Goal: Task Accomplishment & Management: Manage account settings

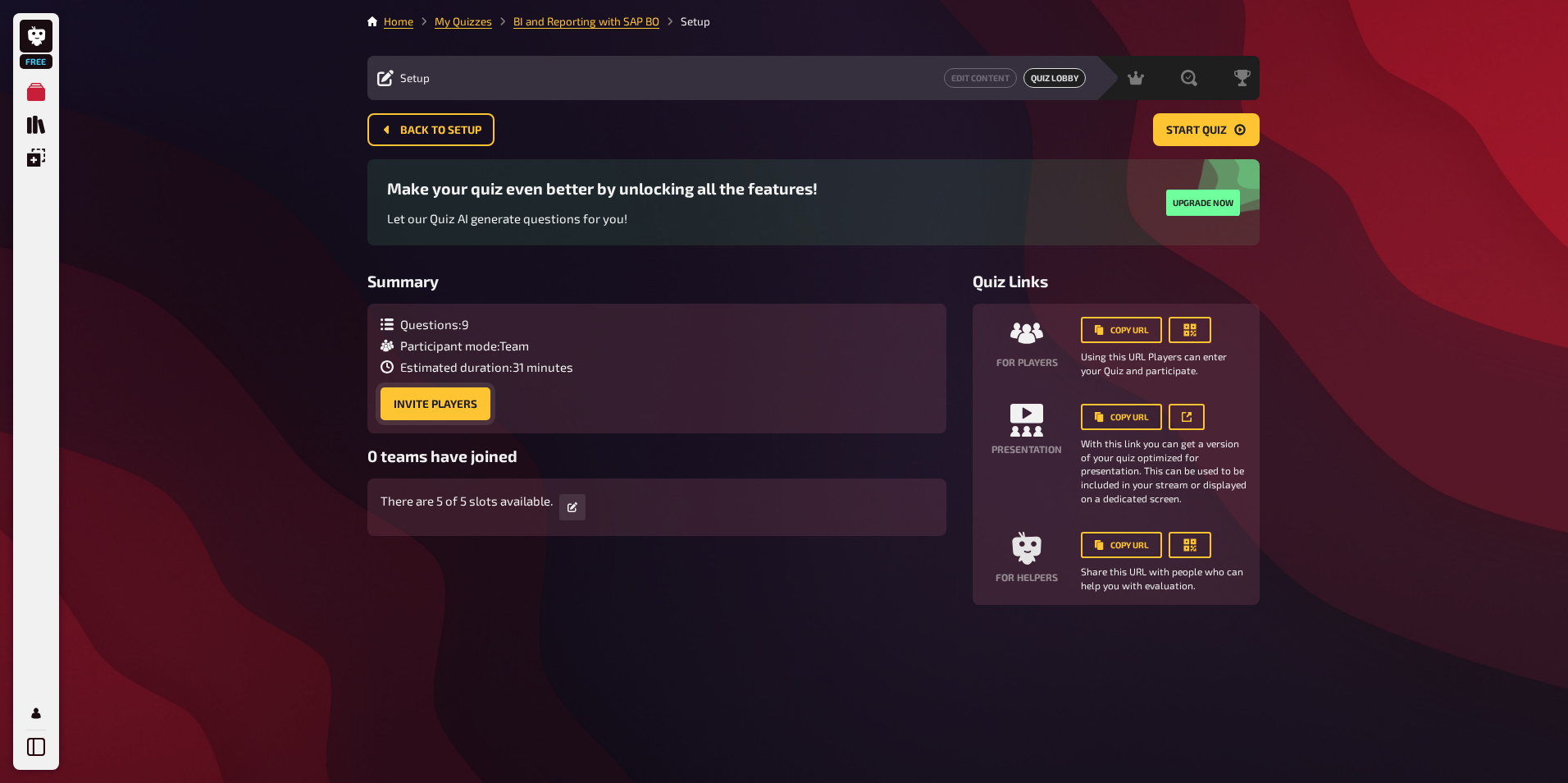
click at [484, 399] on button "Invite Players" at bounding box center [435, 404] width 110 height 33
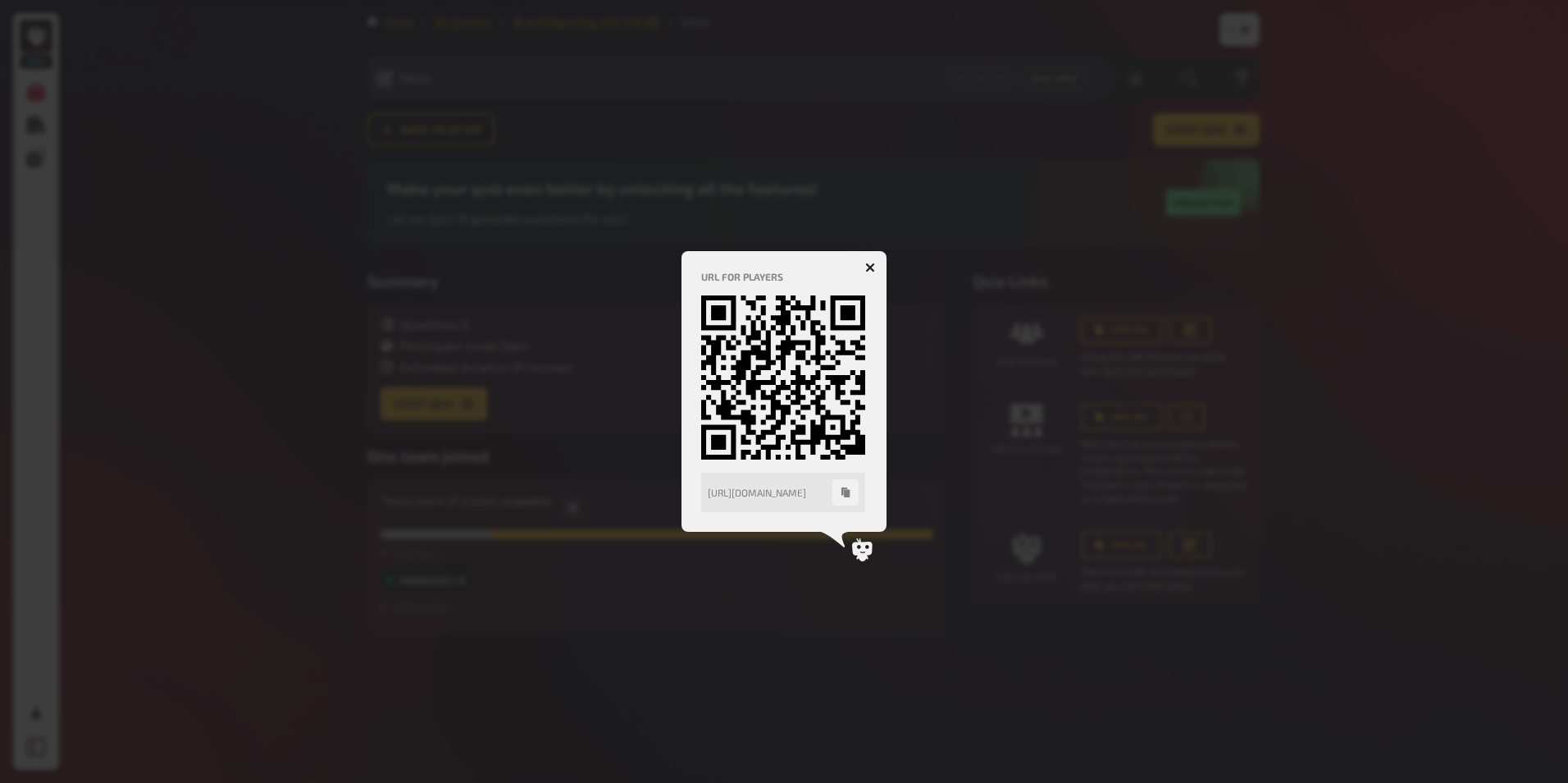
click at [873, 268] on icon "button" at bounding box center [869, 267] width 10 height 10
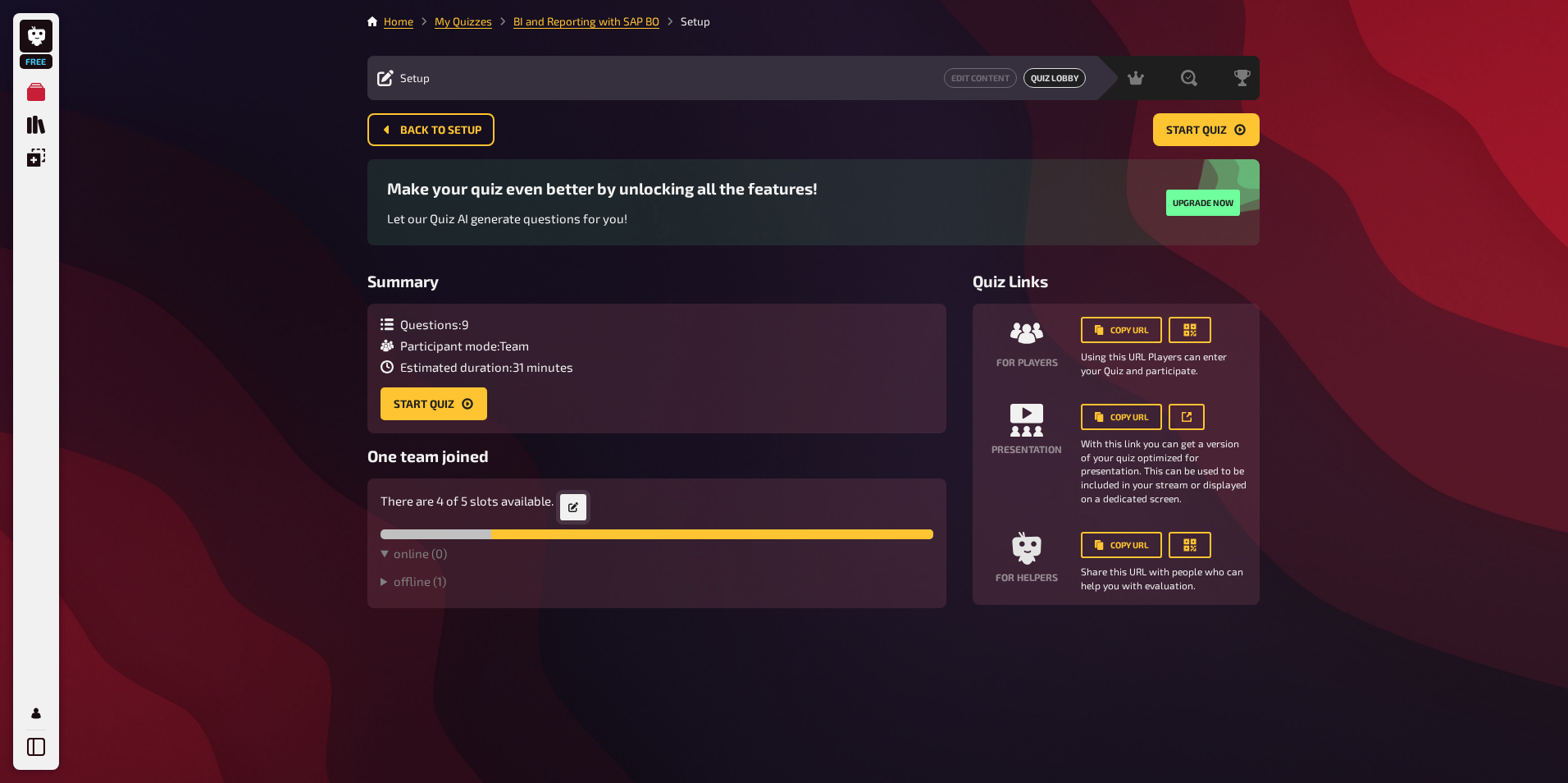
click at [582, 511] on button "button" at bounding box center [573, 507] width 26 height 26
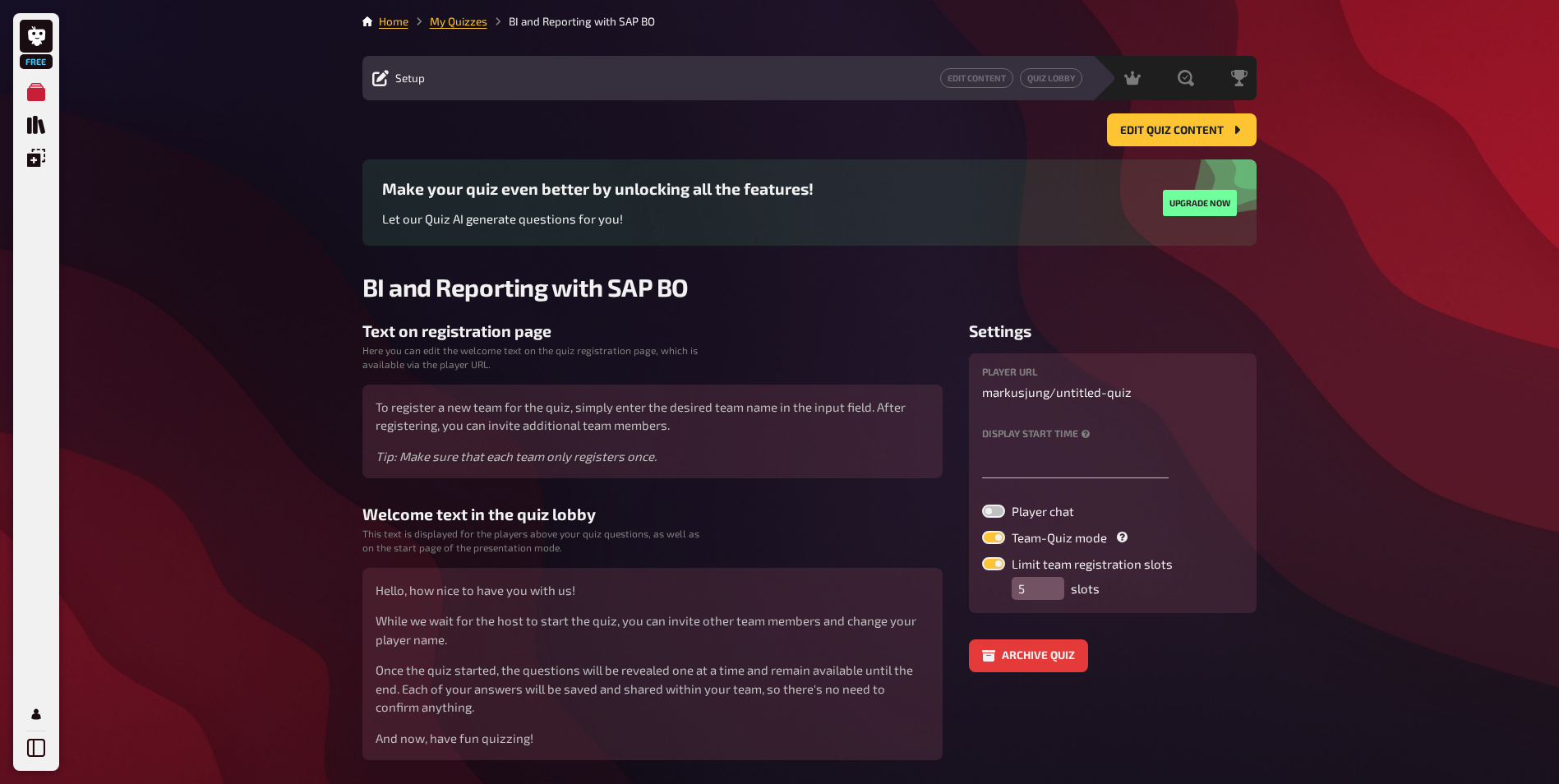
click at [410, 81] on span "Setup" at bounding box center [410, 78] width 30 height 13
click at [391, 85] on div "Setup" at bounding box center [398, 78] width 53 height 17
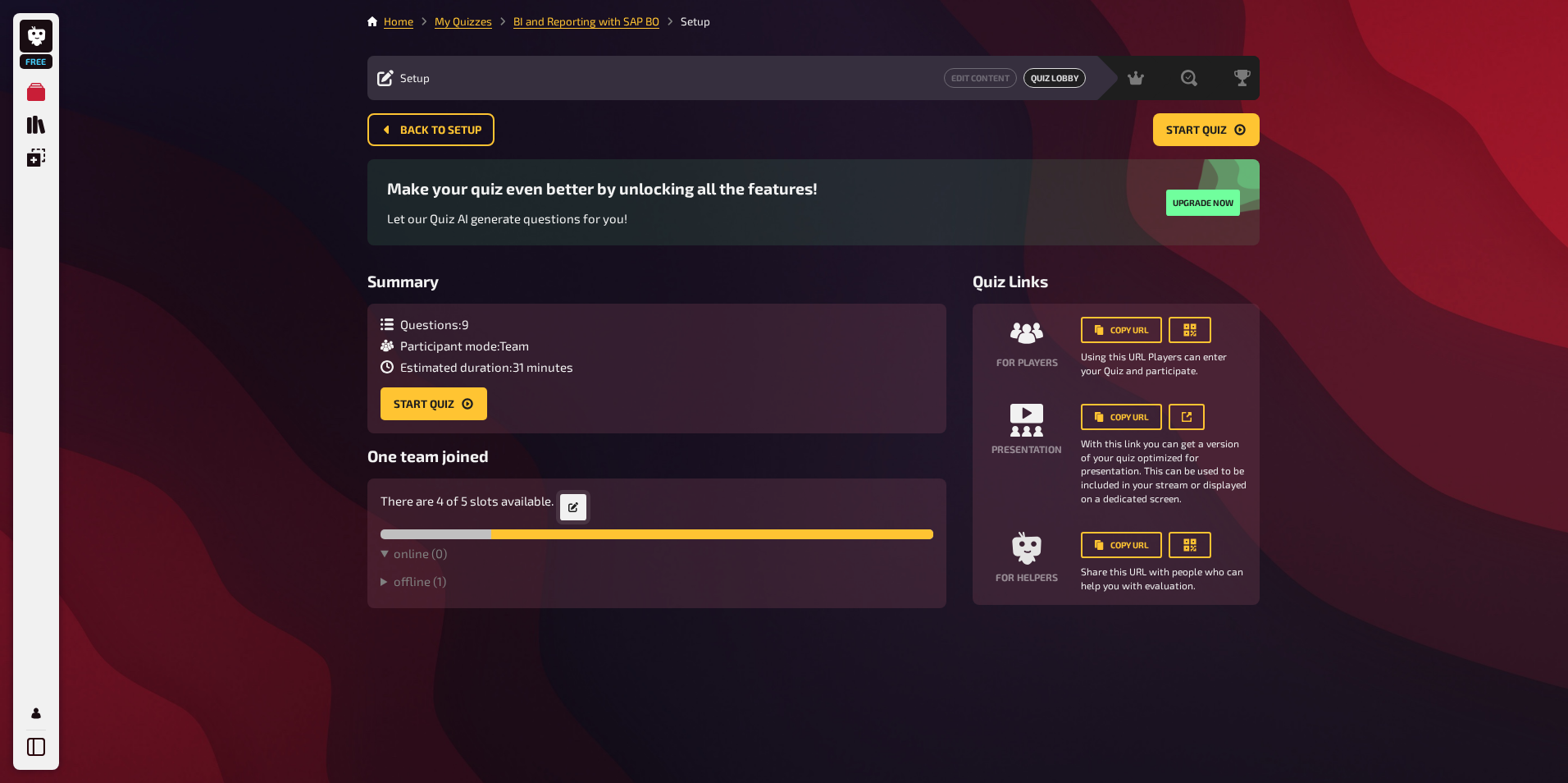
click at [583, 501] on button "button" at bounding box center [573, 507] width 26 height 26
click at [404, 581] on summary "offline ( 1 )" at bounding box center [657, 581] width 553 height 15
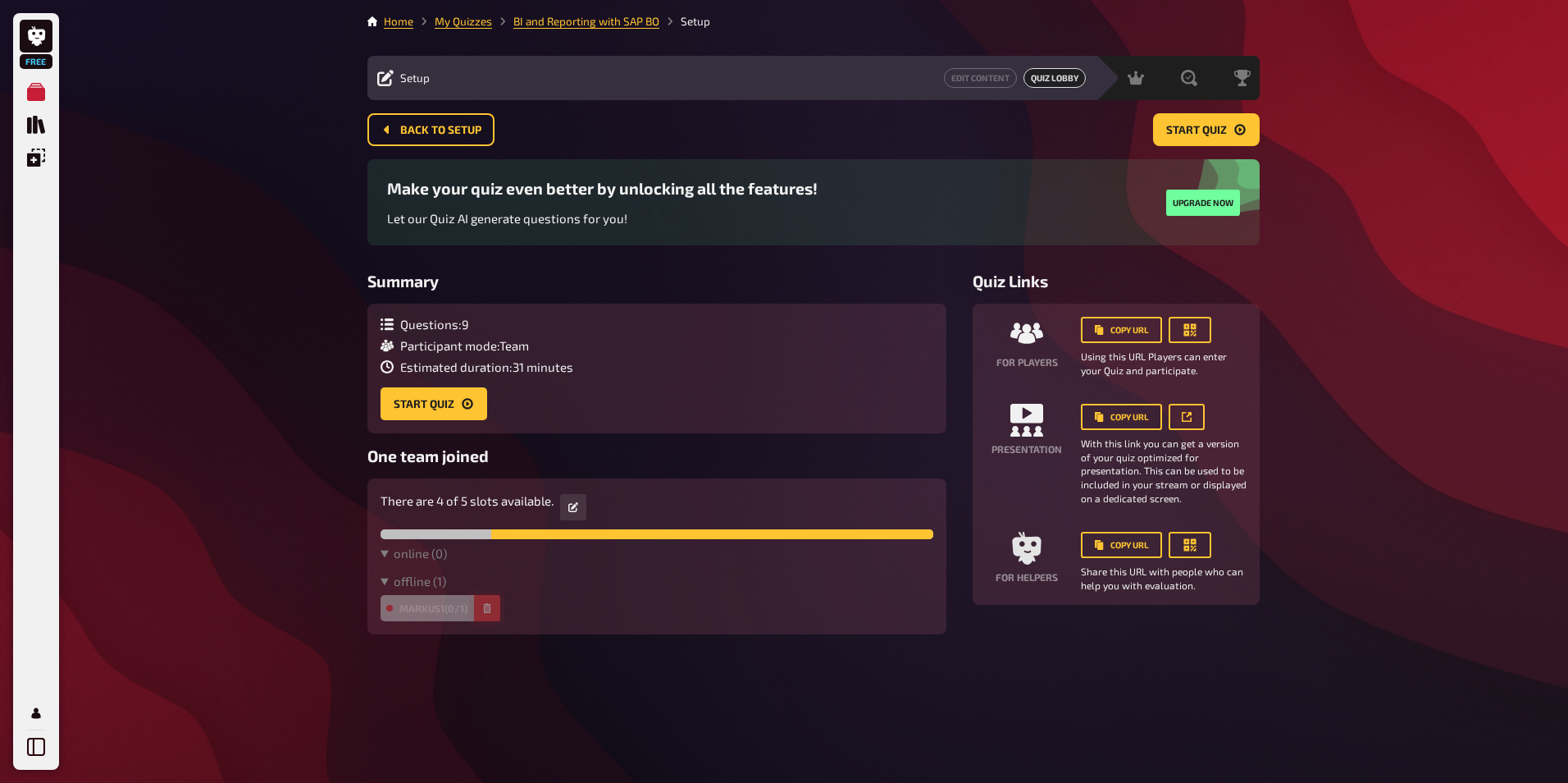
click at [485, 610] on icon "button" at bounding box center [487, 608] width 10 height 10
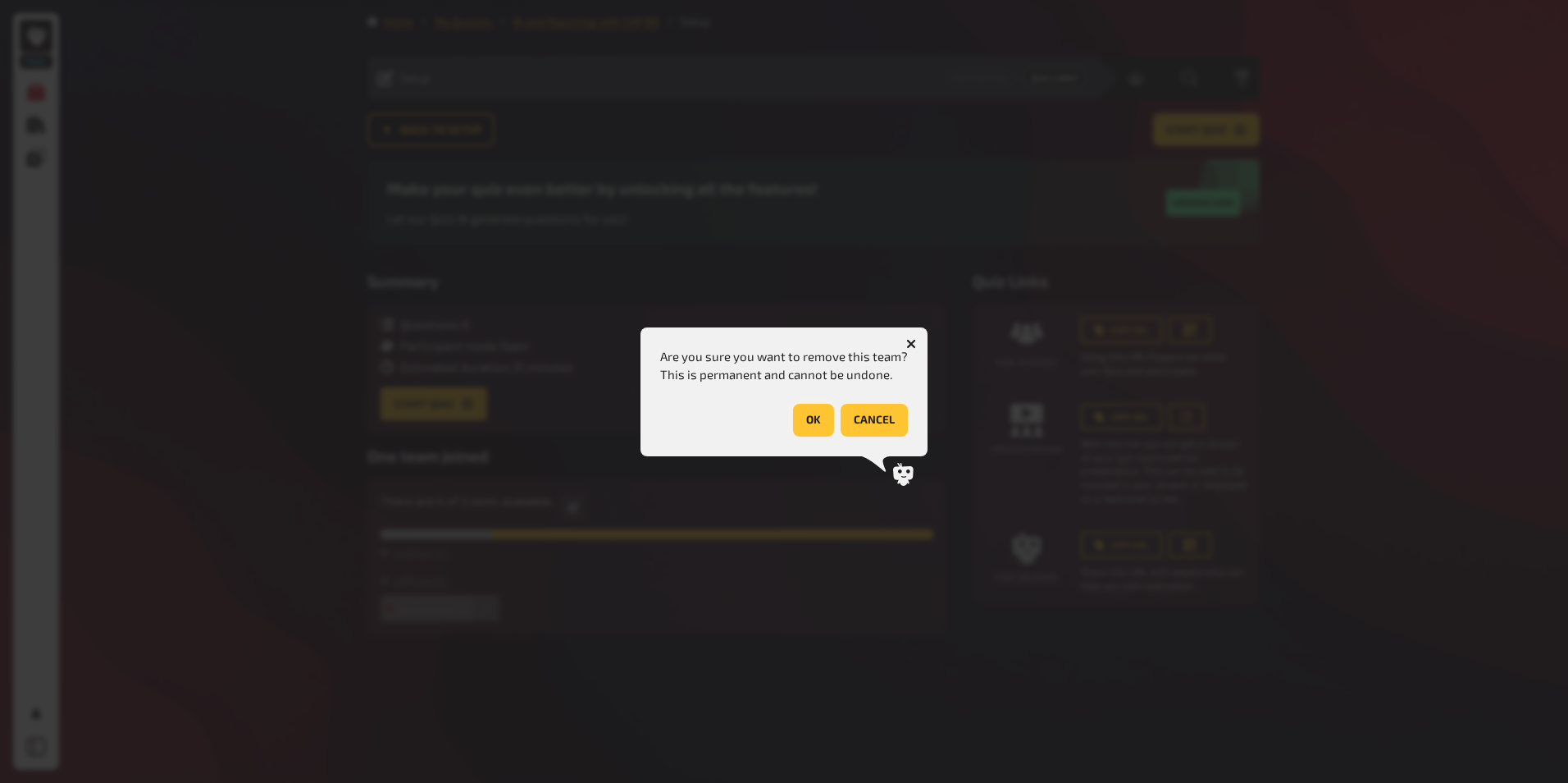
click at [820, 424] on button "OK" at bounding box center [813, 421] width 41 height 33
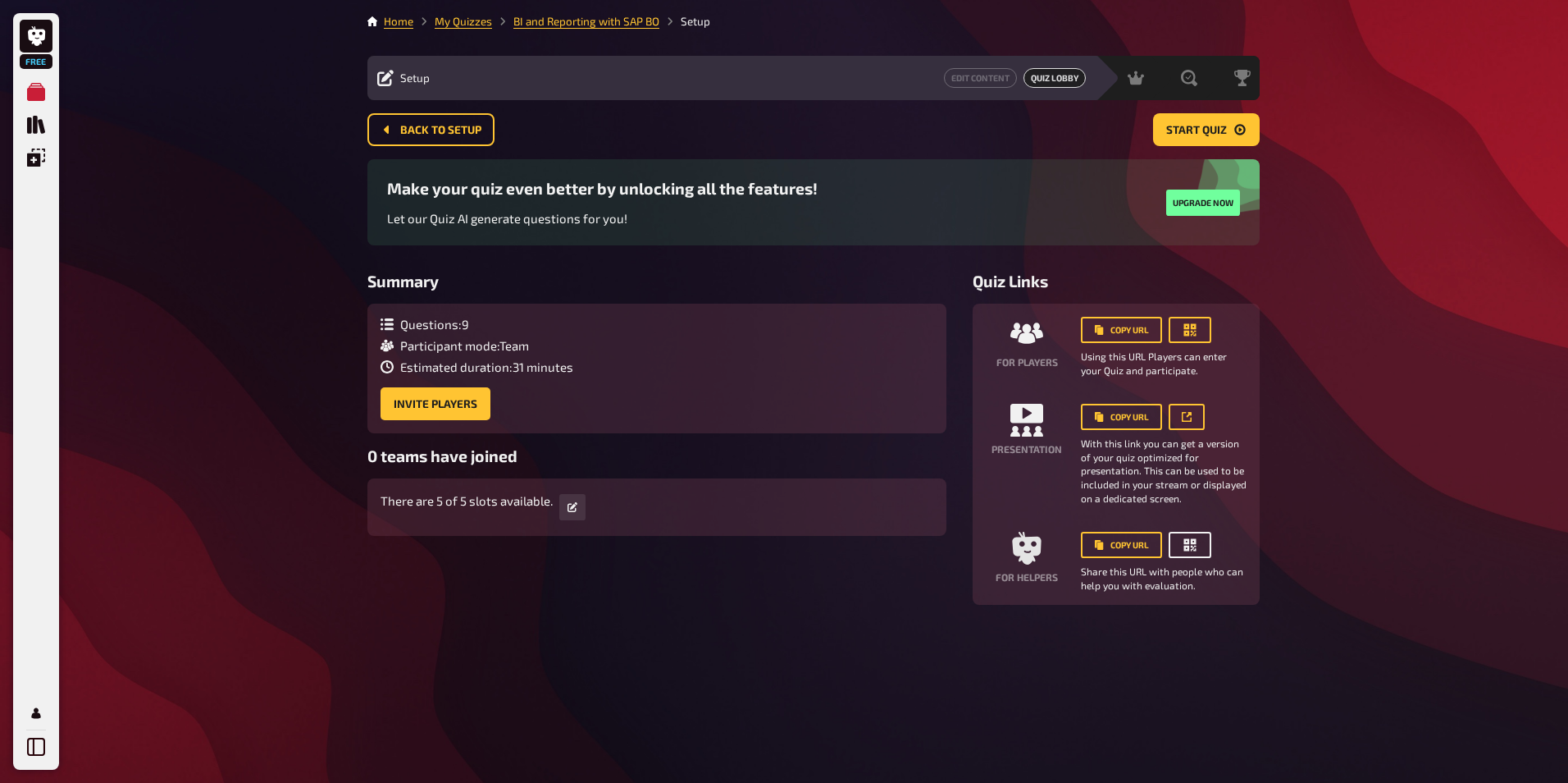
click at [1189, 550] on icon "button" at bounding box center [1190, 544] width 12 height 12
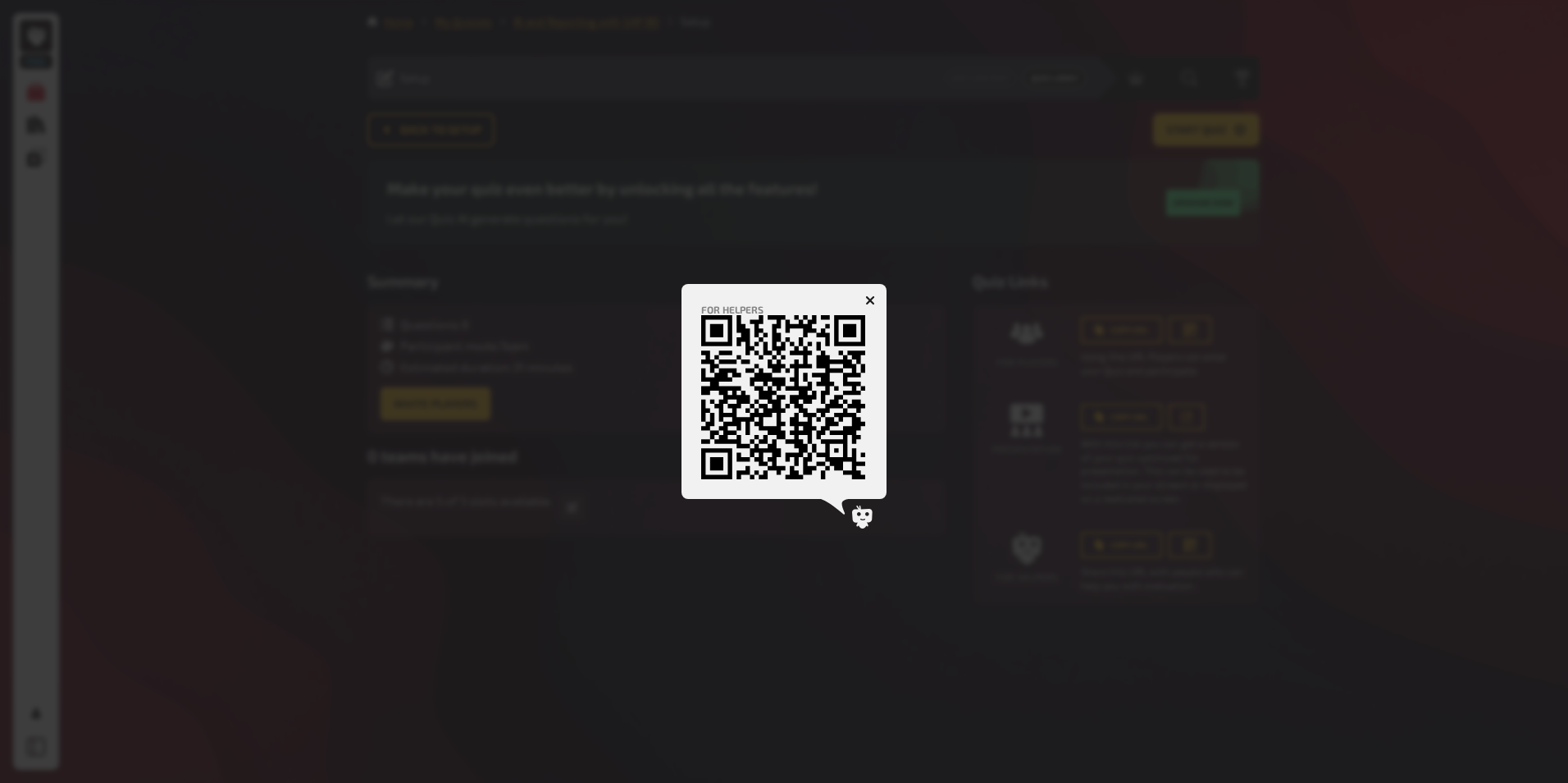
click at [869, 303] on icon "button" at bounding box center [869, 300] width 10 height 10
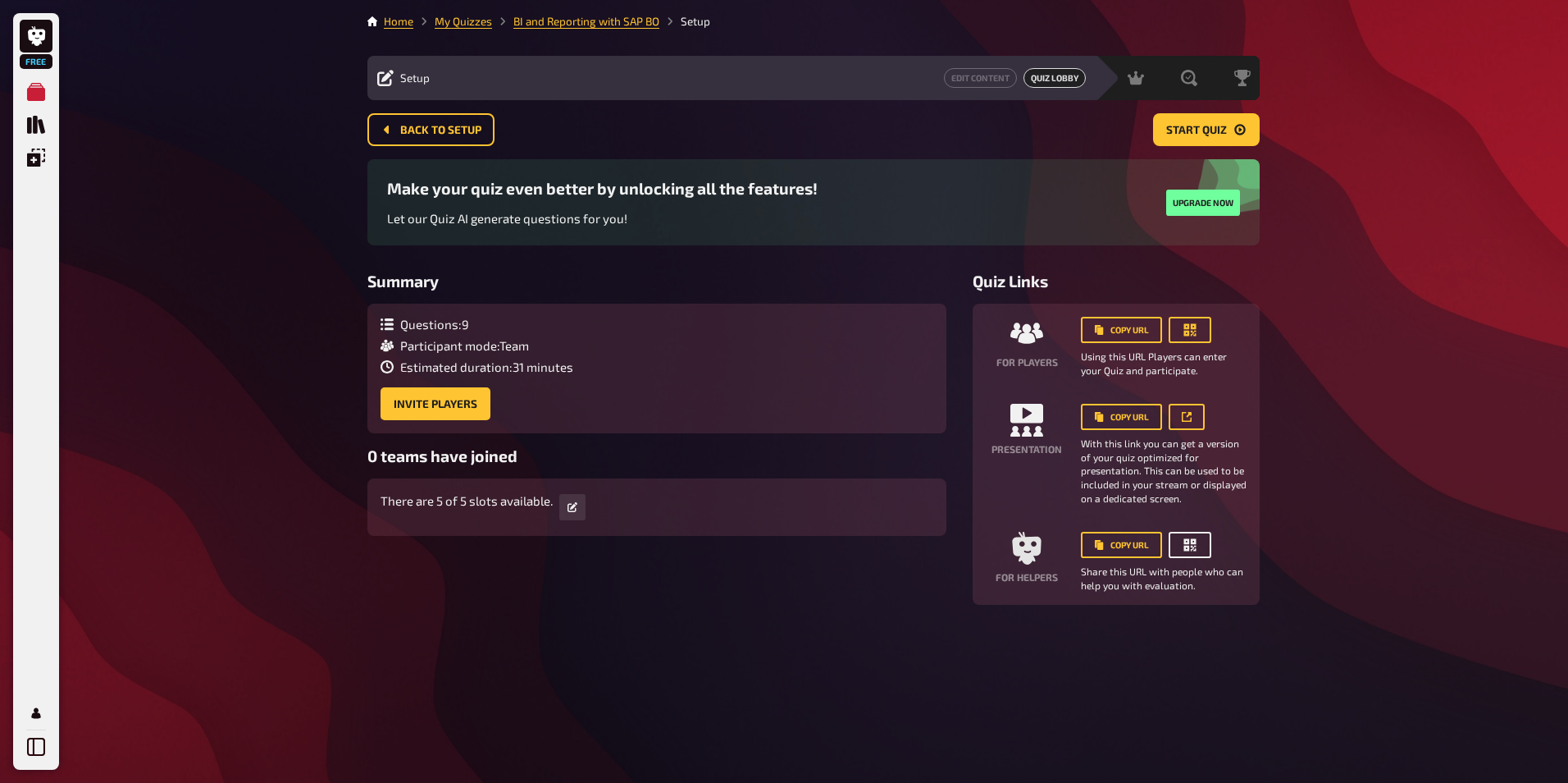
click at [1200, 546] on button "button" at bounding box center [1190, 544] width 42 height 26
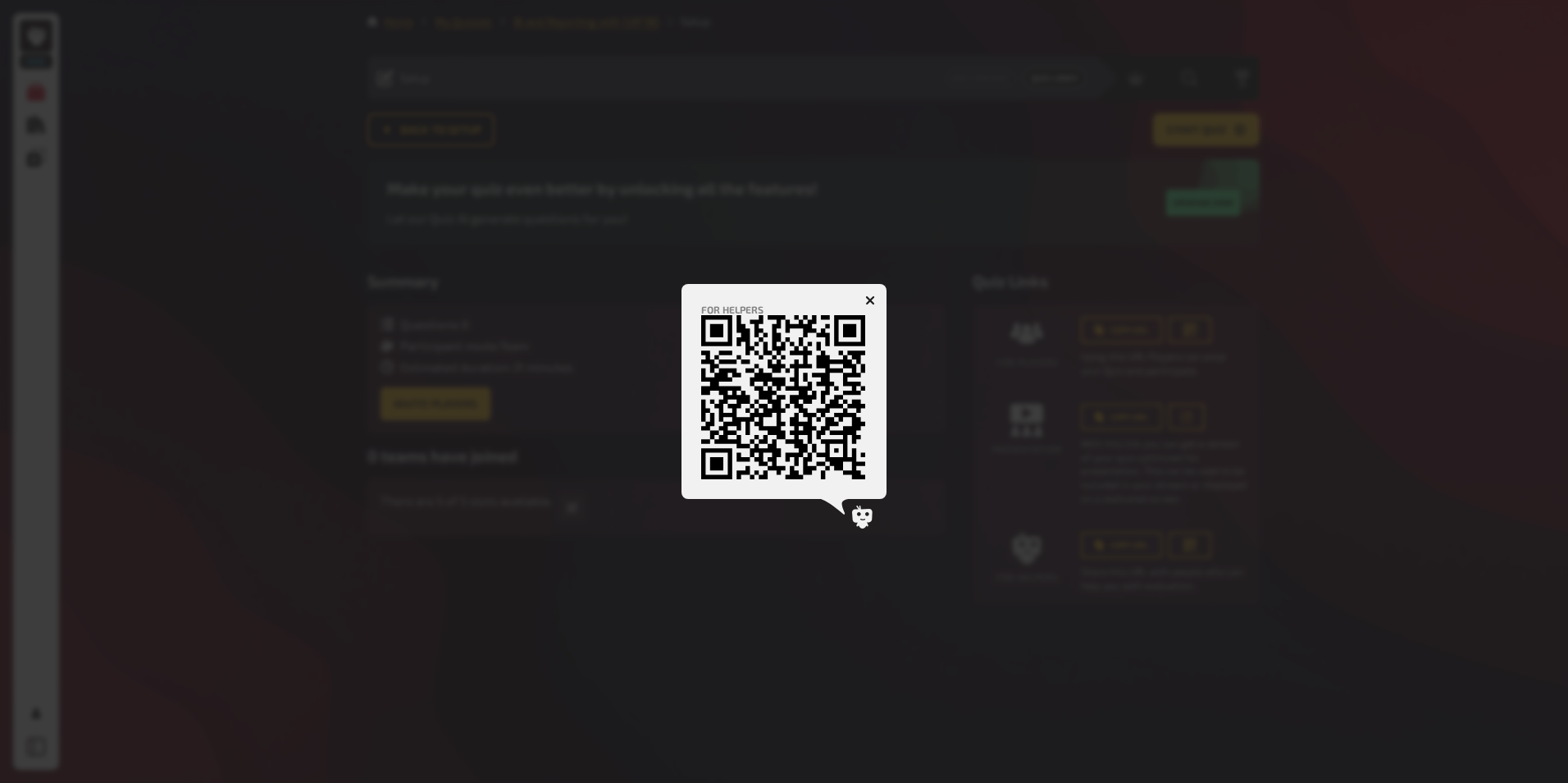
click at [876, 301] on button "button" at bounding box center [870, 300] width 26 height 26
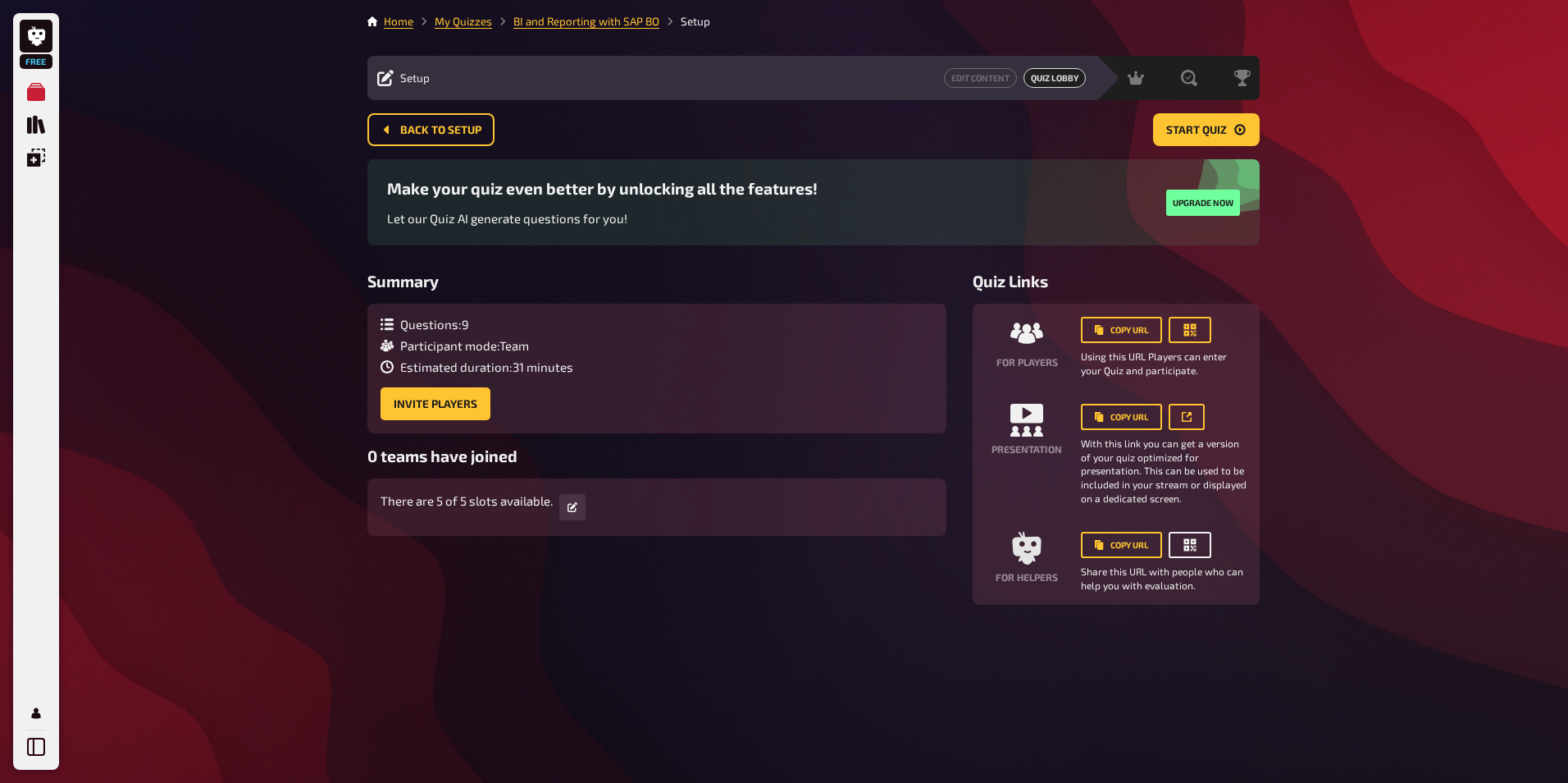
click at [1199, 540] on button "button" at bounding box center [1190, 544] width 42 height 26
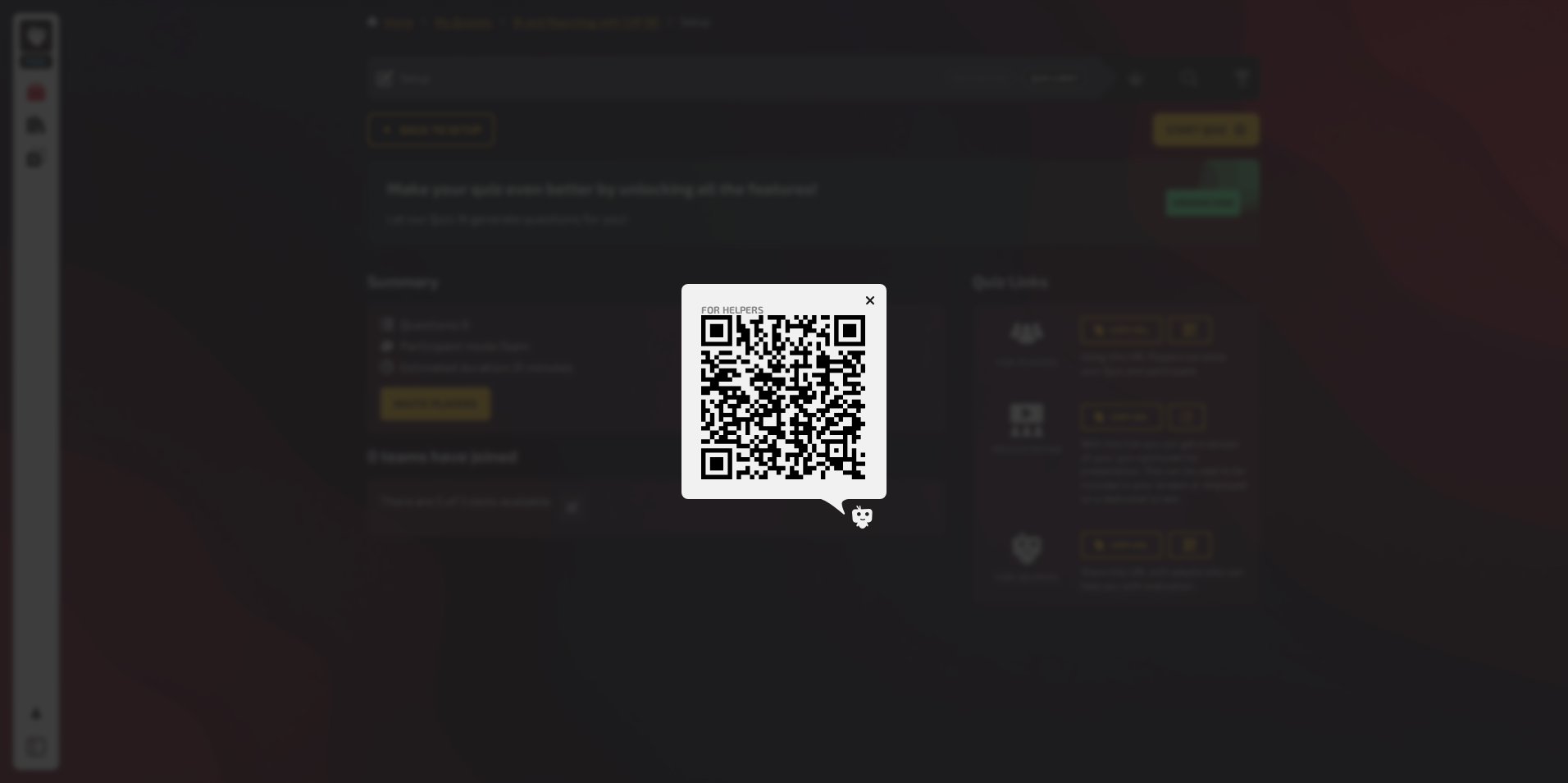
click at [867, 295] on icon "button" at bounding box center [869, 300] width 10 height 10
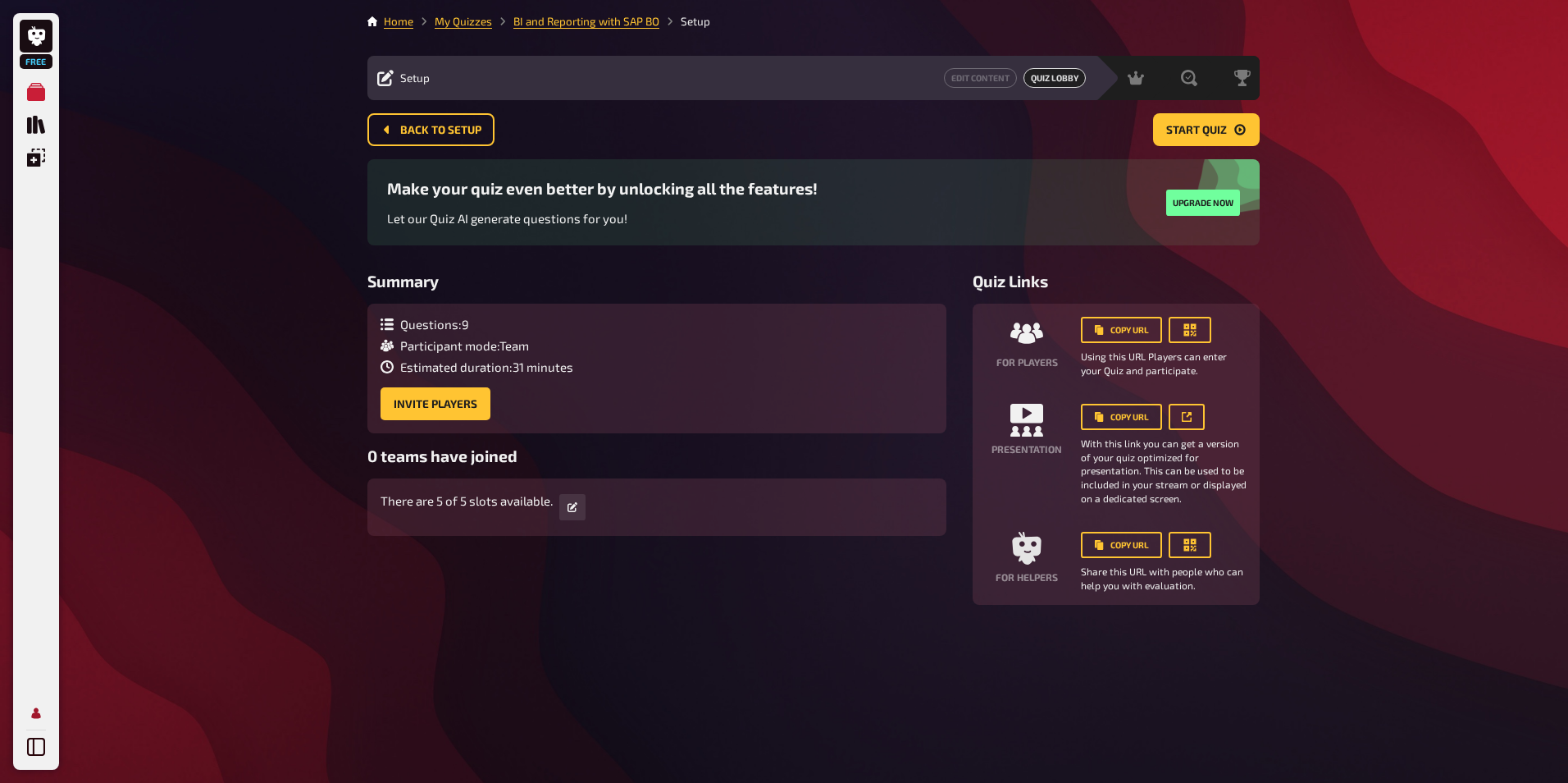
click at [41, 718] on icon "Profile" at bounding box center [36, 713] width 18 height 18
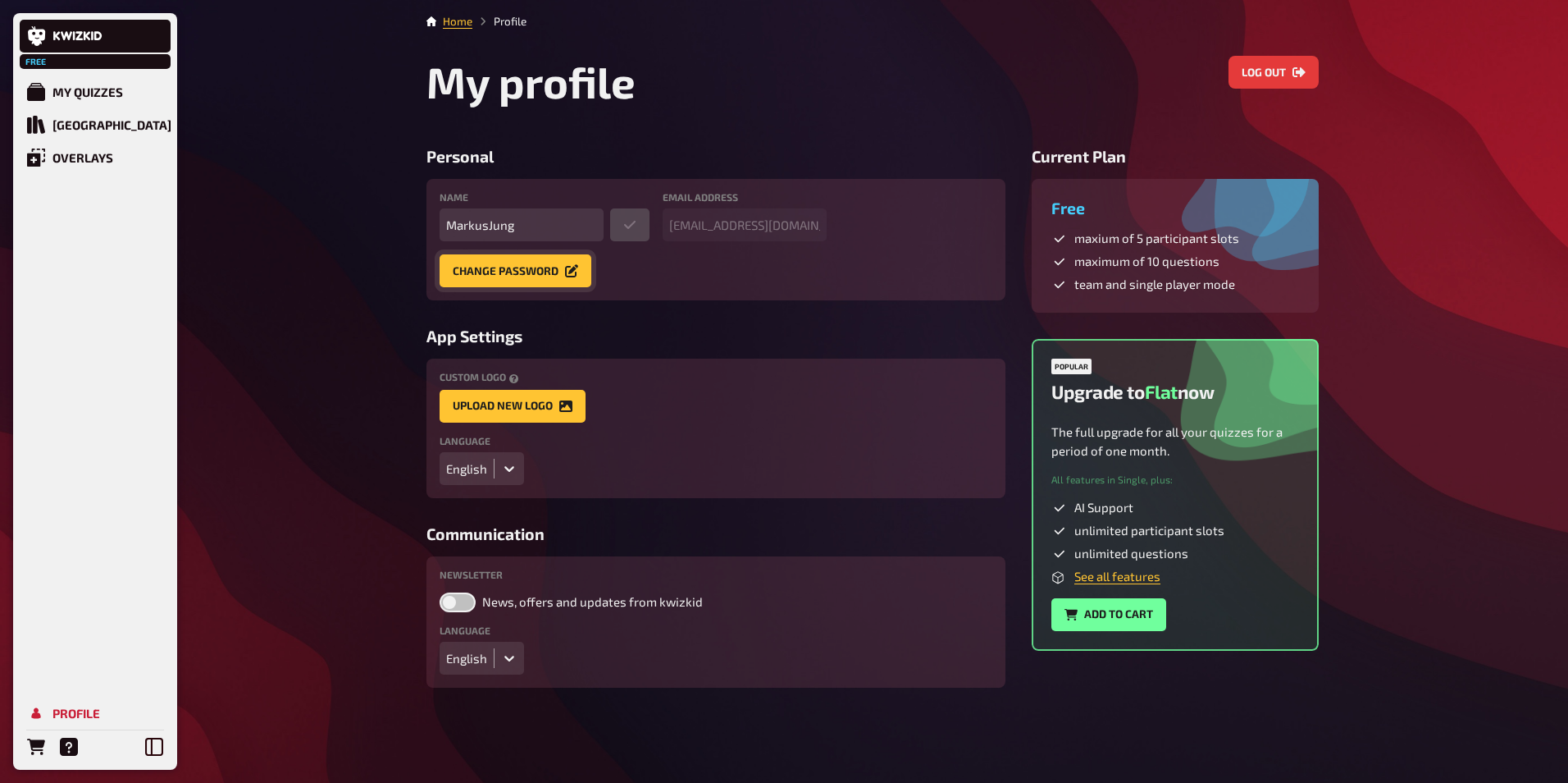
click at [524, 277] on button "Change password" at bounding box center [515, 271] width 152 height 33
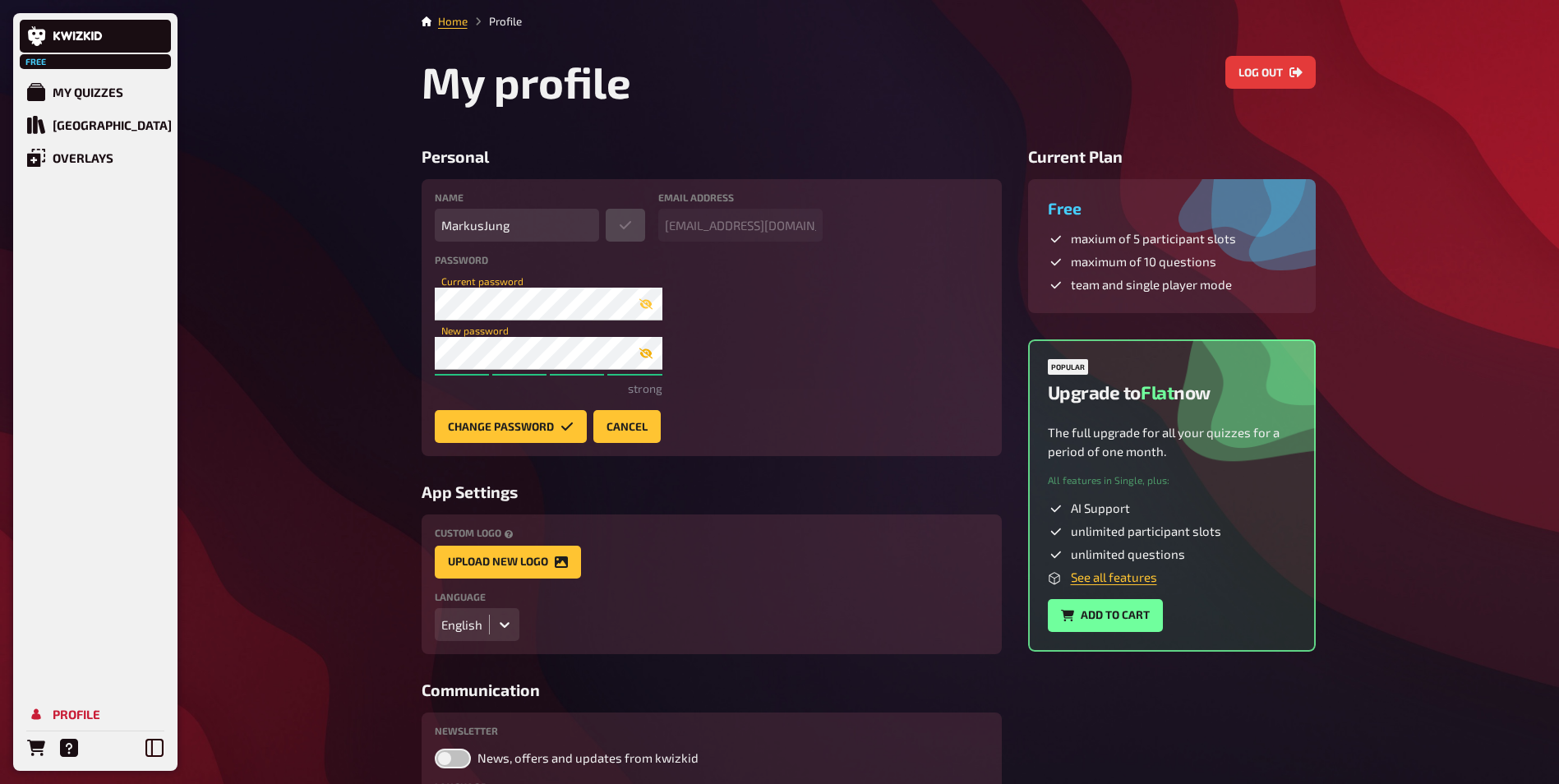
click at [647, 356] on icon "button" at bounding box center [645, 354] width 13 height 11
click at [381, 361] on div "Free My Quizzes Quiz Library Overlays Profile Home Profile My profile Log out P…" at bounding box center [780, 461] width 1559 height 923
click at [527, 427] on button "Change password" at bounding box center [511, 427] width 152 height 33
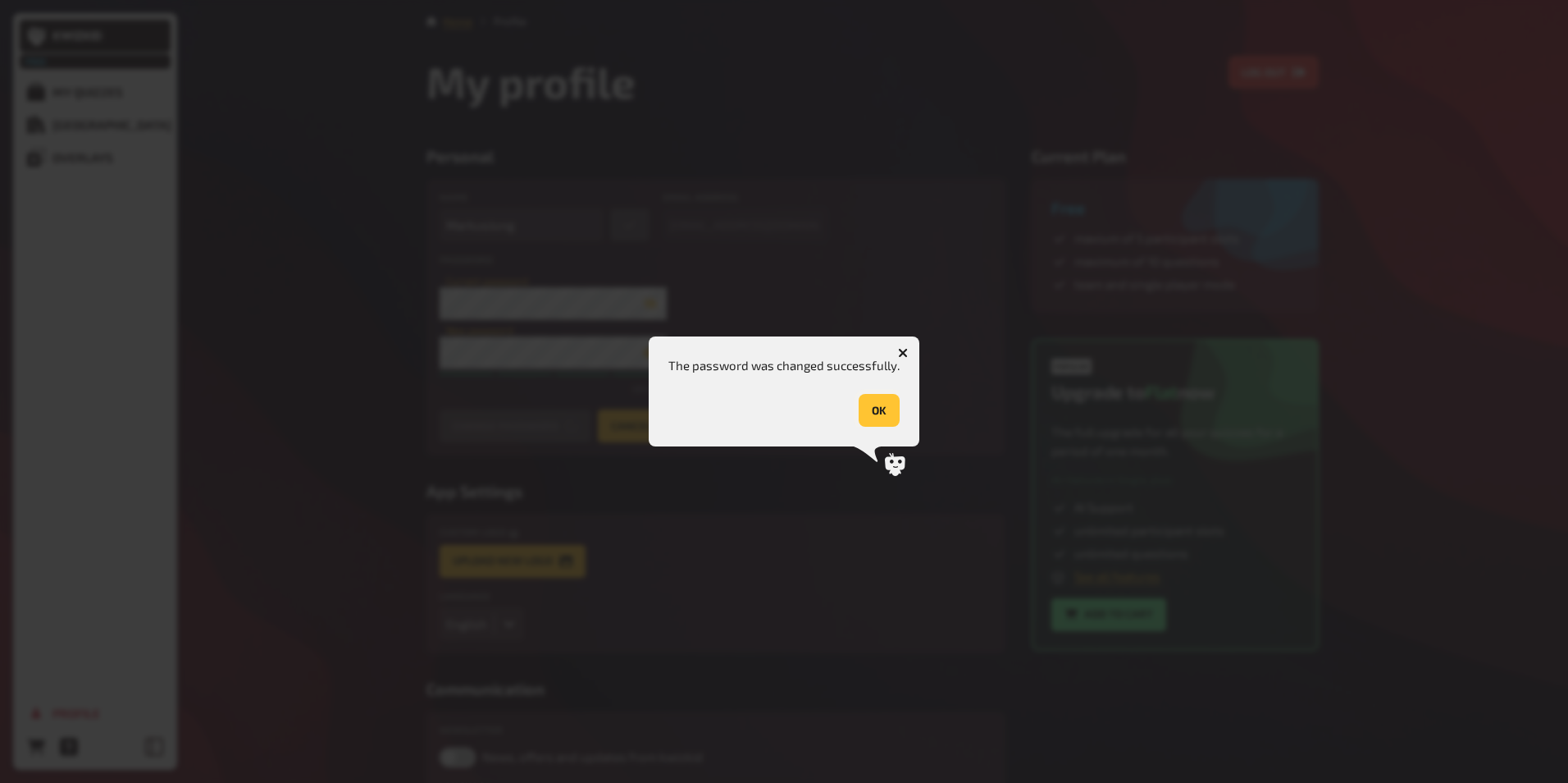
click at [876, 410] on button "OK" at bounding box center [878, 410] width 41 height 33
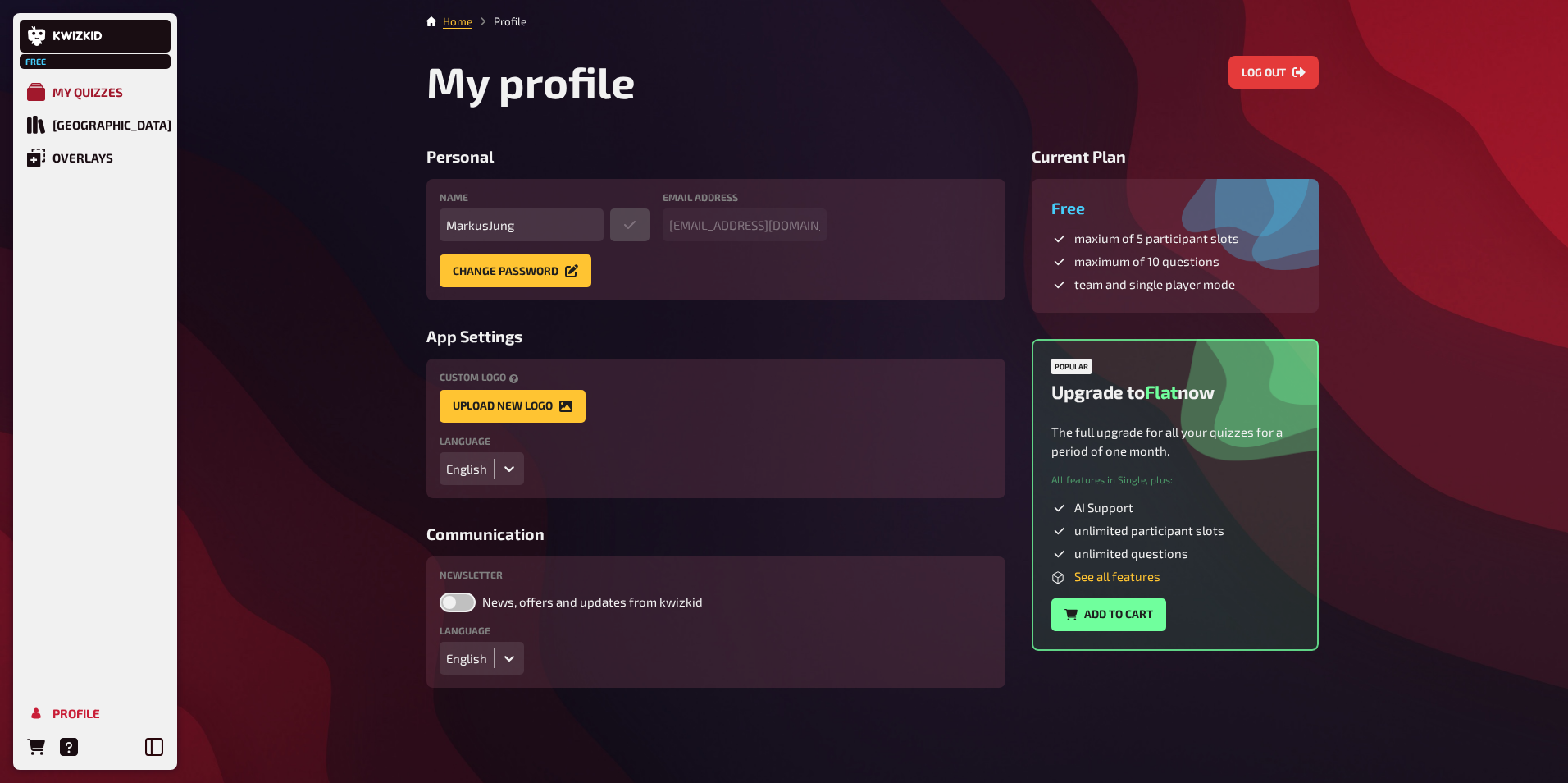
click at [95, 95] on div "My Quizzes" at bounding box center [88, 92] width 71 height 15
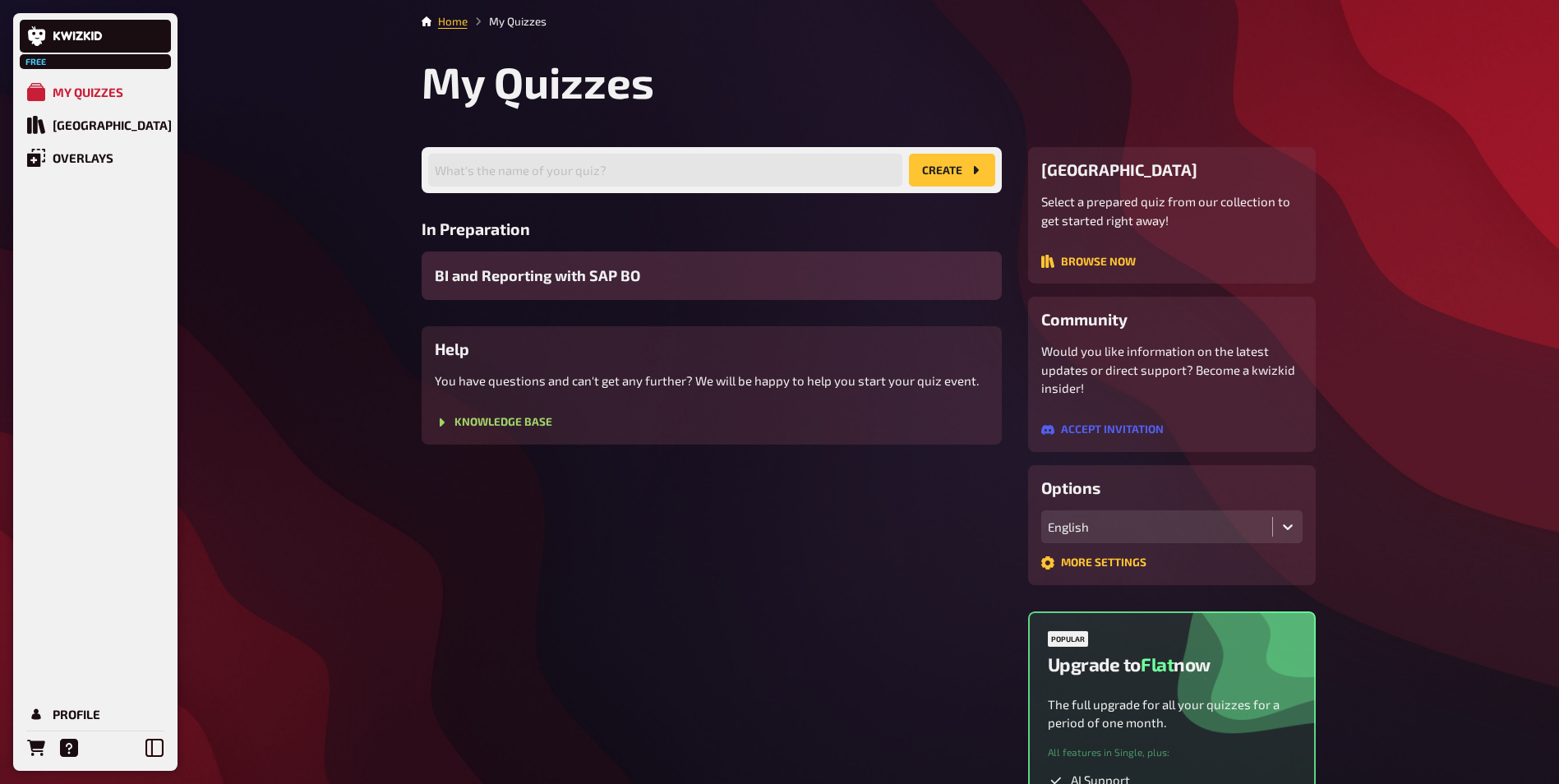
click at [565, 290] on div "BI and Reporting with SAP BO" at bounding box center [711, 275] width 580 height 48
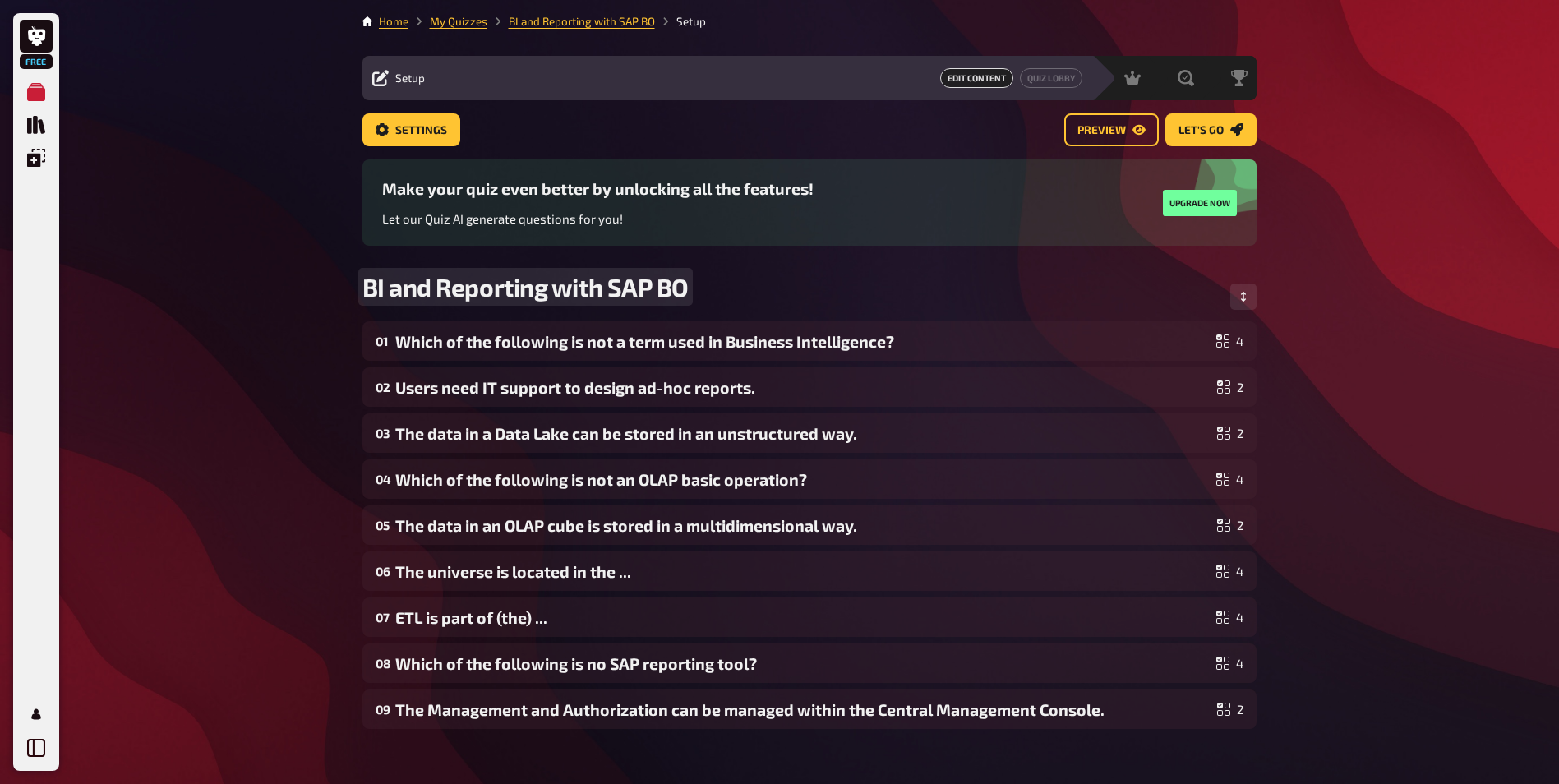
click at [227, 304] on div "Free My Quizzes Quiz Library Overlays Profile Home My Quizzes BI and Reporting …" at bounding box center [780, 478] width 1559 height 957
drag, startPoint x: 265, startPoint y: 441, endPoint x: 328, endPoint y: 451, distance: 63.8
click at [265, 440] on div "Free My Quizzes Quiz Library Overlays Profile Home My Quizzes BI and Reporting …" at bounding box center [780, 478] width 1559 height 957
